Goal: Browse casually

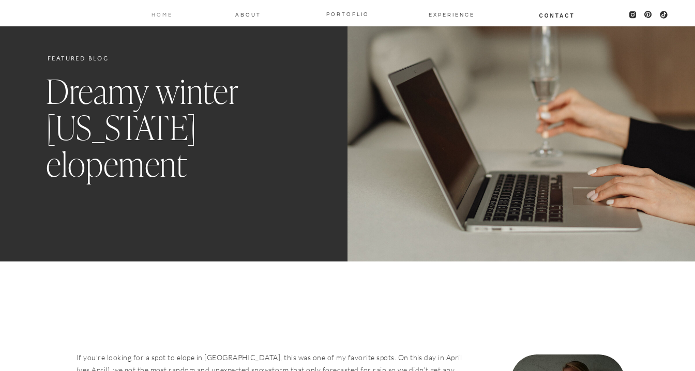
click at [158, 12] on nav "Home" at bounding box center [161, 14] width 23 height 8
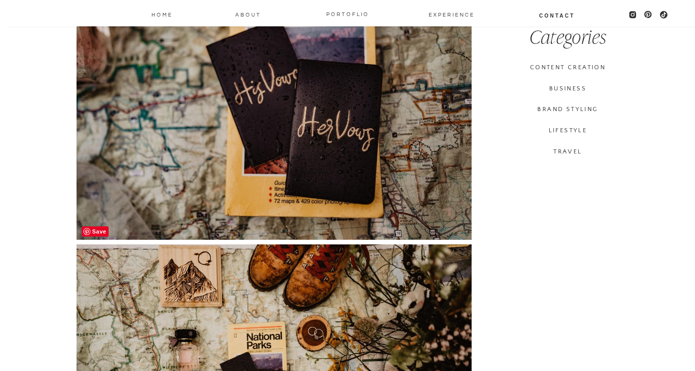
scroll to position [724, 0]
